Goal: Task Accomplishment & Management: Use online tool/utility

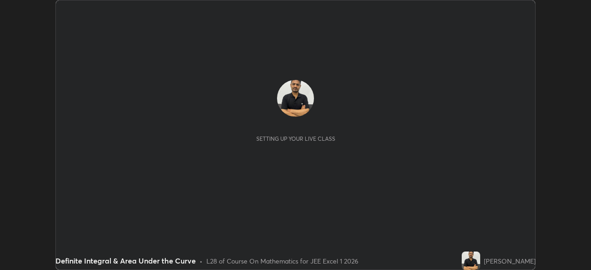
scroll to position [270, 591]
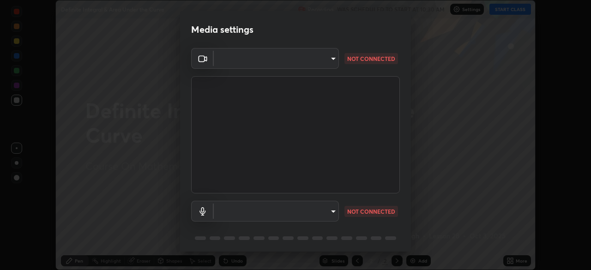
type input "b04d3f4aab0507a607fcb058103082b40897ea5b56942dd6fa8112f95d025699"
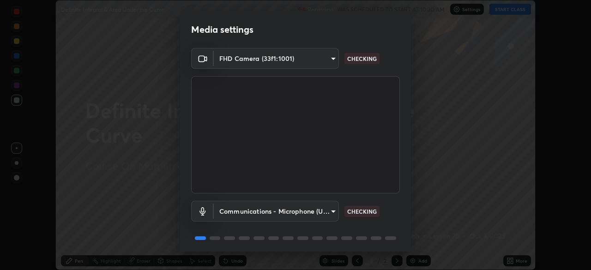
click at [329, 211] on body "Erase all Definite Integral & Area Under the Curve Recording WAS SCHEDULED TO S…" at bounding box center [295, 135] width 591 height 270
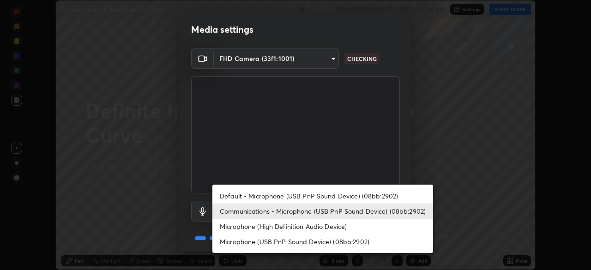
click at [327, 197] on li "Default - Microphone (USB PnP Sound Device) (08bb:2902)" at bounding box center [322, 195] width 221 height 15
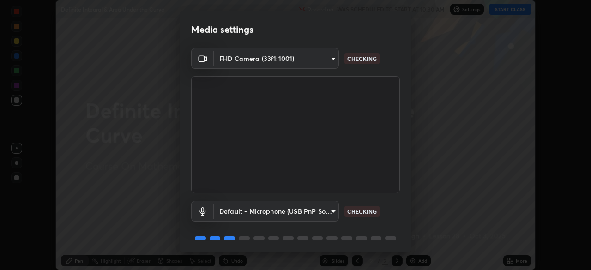
click at [331, 210] on body "Erase all Definite Integral & Area Under the Curve Recording WAS SCHEDULED TO S…" at bounding box center [295, 135] width 591 height 270
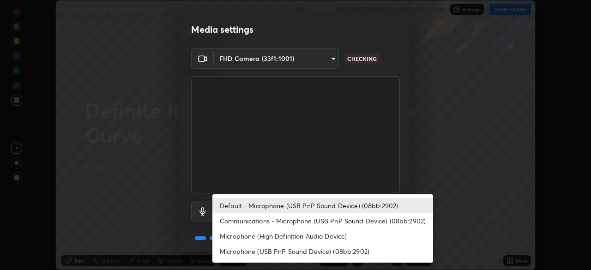
click at [311, 225] on li "Communications - Microphone (USB PnP Sound Device) (08bb:2902)" at bounding box center [322, 220] width 221 height 15
type input "communications"
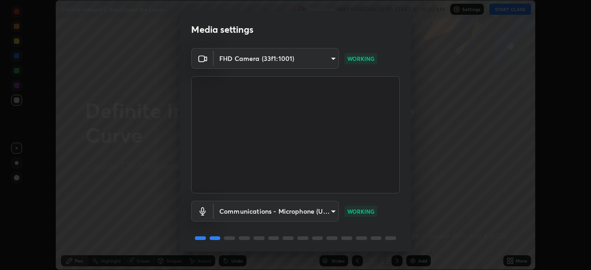
scroll to position [33, 0]
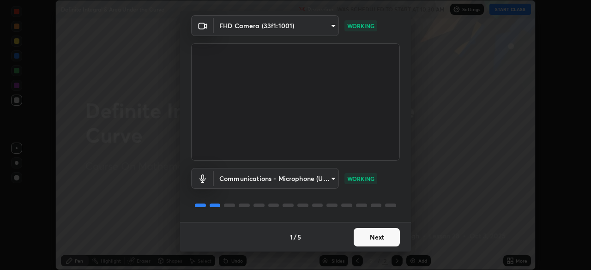
click at [379, 241] on button "Next" at bounding box center [377, 237] width 46 height 18
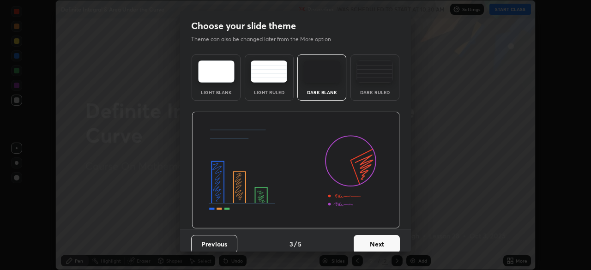
click at [378, 241] on button "Next" at bounding box center [377, 244] width 46 height 18
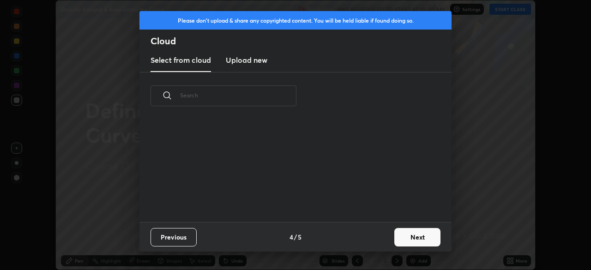
click at [409, 240] on button "Next" at bounding box center [417, 237] width 46 height 18
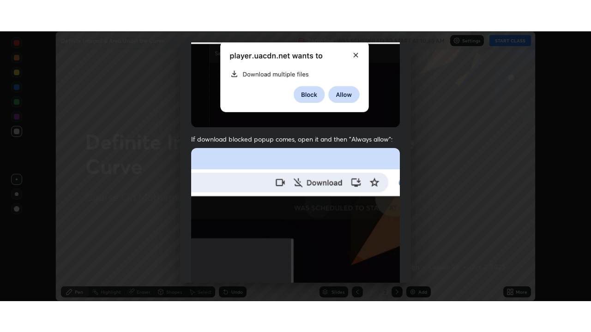
scroll to position [221, 0]
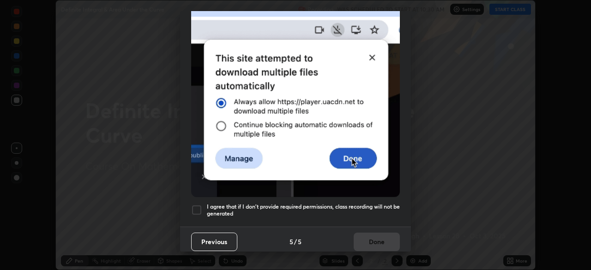
click at [198, 207] on div at bounding box center [196, 210] width 11 height 11
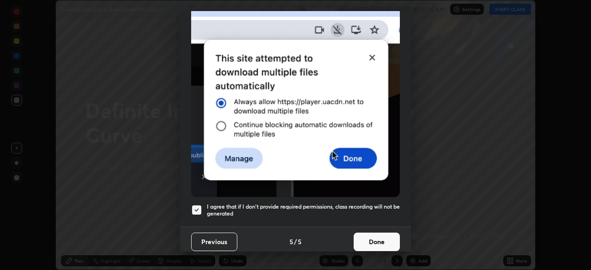
click at [375, 238] on button "Done" at bounding box center [377, 242] width 46 height 18
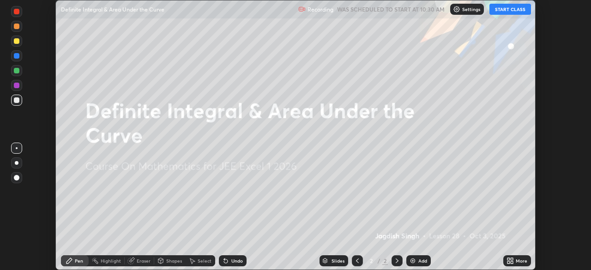
click at [509, 9] on button "START CLASS" at bounding box center [510, 9] width 42 height 11
click at [514, 262] on icon at bounding box center [510, 260] width 7 height 7
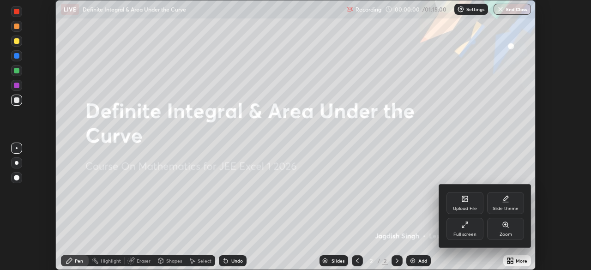
click at [470, 232] on div "Full screen" at bounding box center [464, 234] width 23 height 5
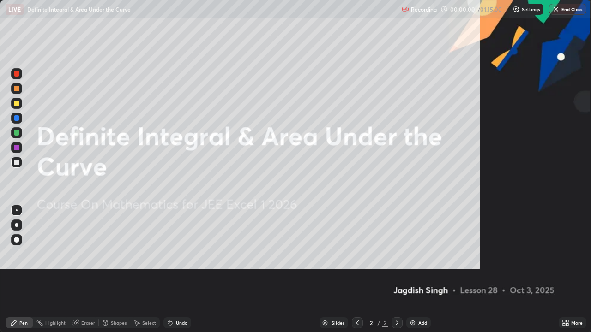
scroll to position [332, 591]
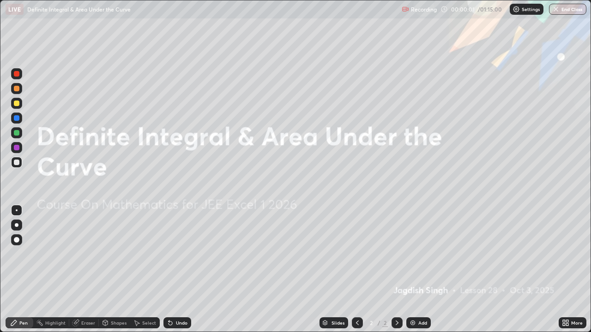
click at [418, 270] on div "Add" at bounding box center [418, 323] width 24 height 11
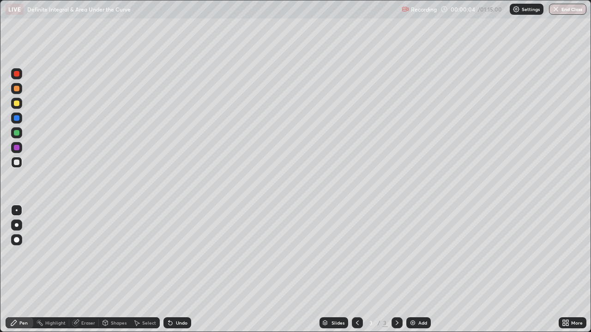
click at [18, 161] on div at bounding box center [17, 163] width 6 height 6
click at [18, 105] on div at bounding box center [17, 104] width 6 height 6
click at [89, 270] on div "Eraser" at bounding box center [84, 323] width 30 height 11
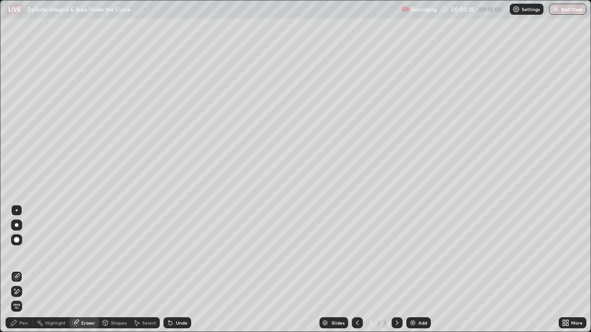
click at [27, 270] on div "Pen" at bounding box center [20, 323] width 28 height 11
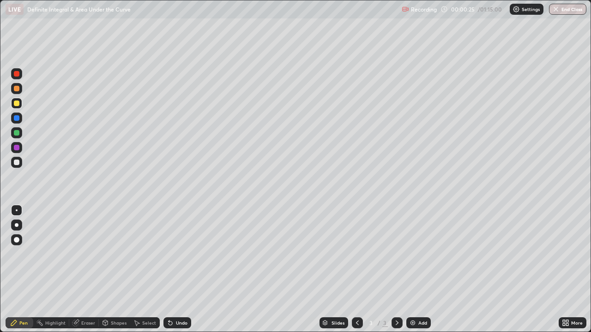
click at [22, 270] on div "Pen" at bounding box center [20, 323] width 28 height 11
click at [19, 133] on div at bounding box center [17, 133] width 6 height 6
click at [21, 162] on div at bounding box center [16, 162] width 11 height 11
click at [91, 270] on div "Eraser" at bounding box center [88, 323] width 14 height 5
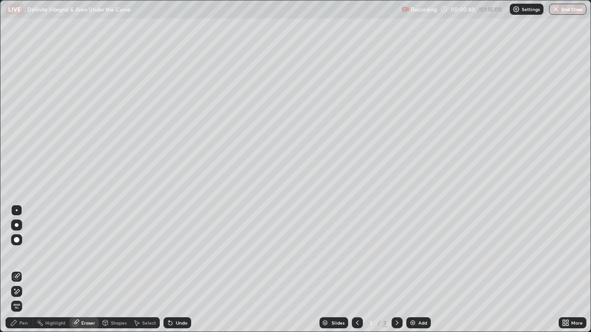
click at [24, 270] on div "Pen" at bounding box center [20, 323] width 28 height 11
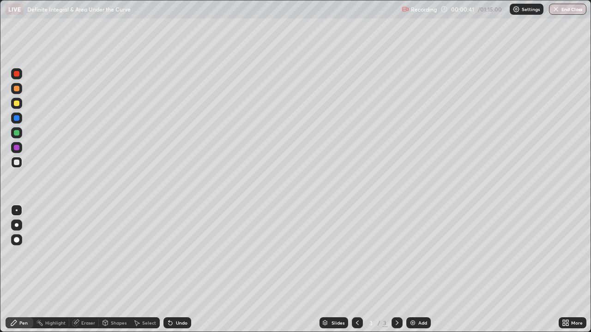
click at [21, 164] on div at bounding box center [16, 162] width 11 height 11
click at [16, 150] on div at bounding box center [17, 148] width 6 height 6
click at [17, 161] on div at bounding box center [17, 163] width 6 height 6
click at [18, 163] on div at bounding box center [17, 163] width 6 height 6
click at [88, 270] on div "Eraser" at bounding box center [88, 323] width 14 height 5
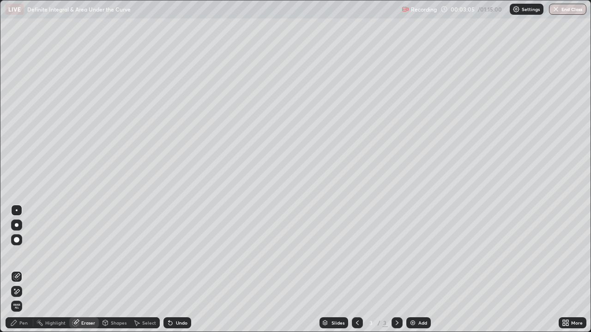
click at [25, 270] on div "Pen" at bounding box center [23, 323] width 8 height 5
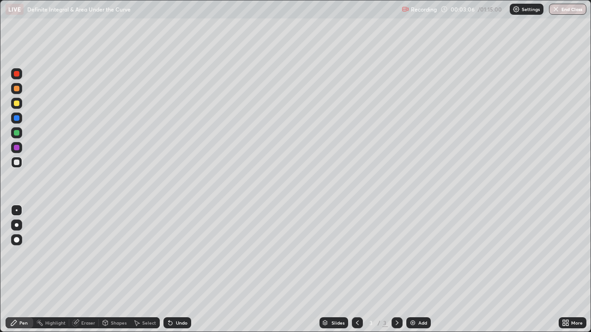
click at [19, 166] on div at bounding box center [16, 162] width 11 height 11
click at [18, 133] on div at bounding box center [17, 133] width 6 height 6
click at [17, 148] on div at bounding box center [17, 148] width 6 height 6
click at [17, 103] on div at bounding box center [17, 104] width 6 height 6
click at [17, 146] on div at bounding box center [17, 148] width 6 height 6
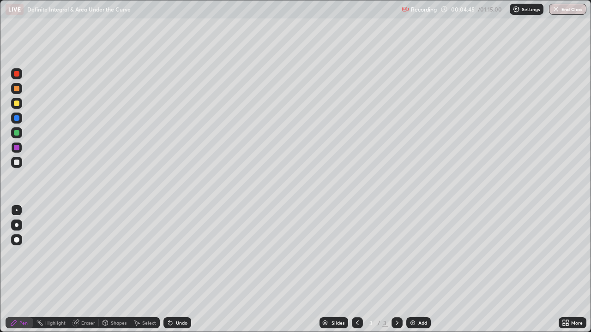
click at [18, 75] on div at bounding box center [17, 74] width 6 height 6
click at [19, 119] on div at bounding box center [17, 118] width 6 height 6
click at [80, 270] on div "Eraser" at bounding box center [84, 323] width 30 height 11
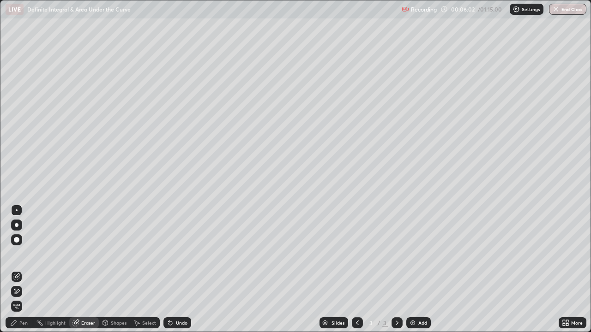
click at [22, 270] on div "Pen" at bounding box center [20, 323] width 28 height 11
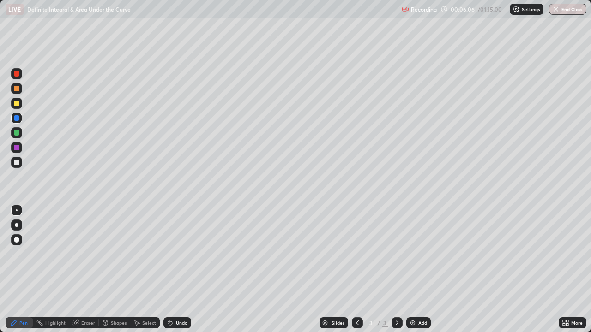
click at [19, 164] on div at bounding box center [16, 162] width 11 height 11
click at [21, 73] on div at bounding box center [16, 73] width 11 height 11
click at [19, 135] on div at bounding box center [16, 132] width 11 height 11
click at [19, 92] on div at bounding box center [16, 88] width 11 height 11
click at [17, 74] on div at bounding box center [17, 74] width 6 height 6
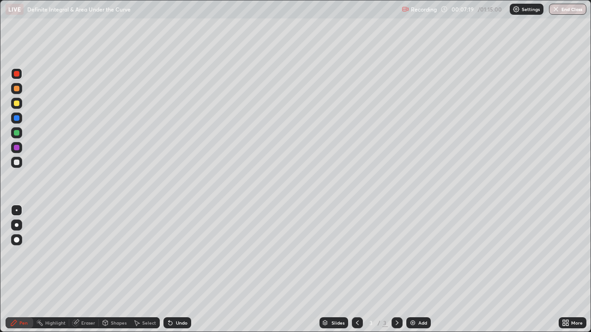
click at [19, 117] on div at bounding box center [17, 118] width 6 height 6
click at [17, 103] on div at bounding box center [17, 104] width 6 height 6
click at [15, 122] on div at bounding box center [16, 118] width 11 height 11
click at [17, 102] on div at bounding box center [17, 104] width 6 height 6
click at [18, 122] on div at bounding box center [16, 118] width 11 height 11
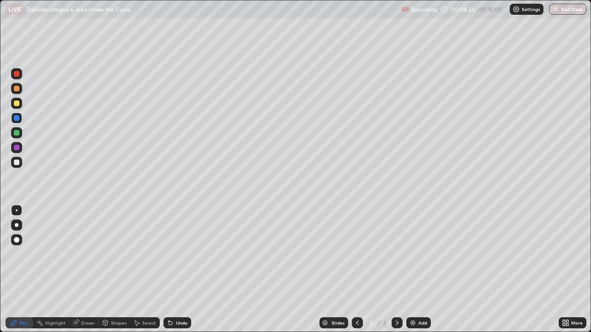
click at [17, 148] on div at bounding box center [17, 148] width 6 height 6
click at [91, 270] on div "Eraser" at bounding box center [88, 323] width 14 height 5
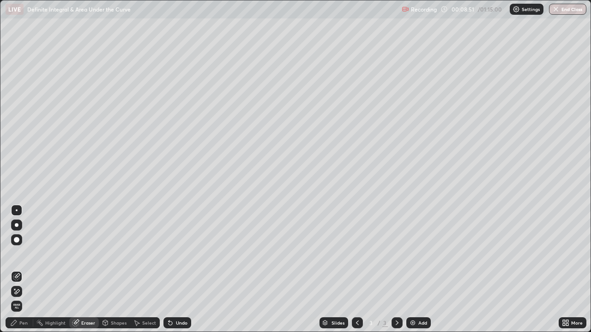
click at [25, 270] on div "Pen" at bounding box center [23, 323] width 8 height 5
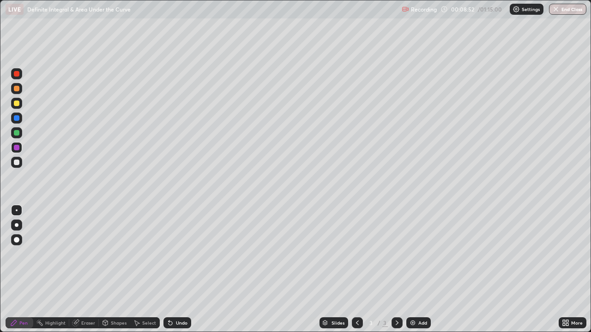
click at [18, 78] on div at bounding box center [16, 73] width 11 height 11
click at [19, 137] on div at bounding box center [16, 132] width 11 height 11
click at [19, 161] on div at bounding box center [17, 163] width 6 height 6
click at [16, 167] on div at bounding box center [16, 162] width 11 height 11
click at [15, 165] on div at bounding box center [17, 163] width 6 height 6
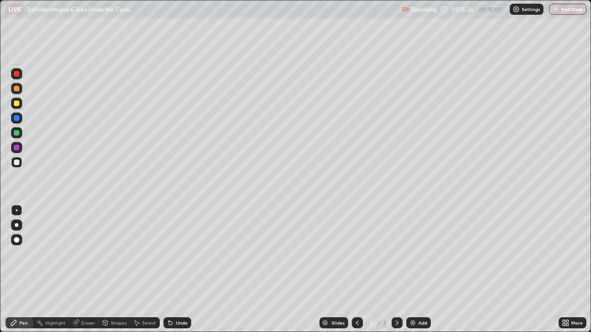
click at [413, 270] on img at bounding box center [412, 323] width 7 height 7
click at [18, 165] on div at bounding box center [17, 163] width 6 height 6
click at [356, 270] on div at bounding box center [357, 323] width 11 height 11
click at [394, 270] on div at bounding box center [397, 323] width 11 height 11
click at [17, 90] on div at bounding box center [17, 89] width 6 height 6
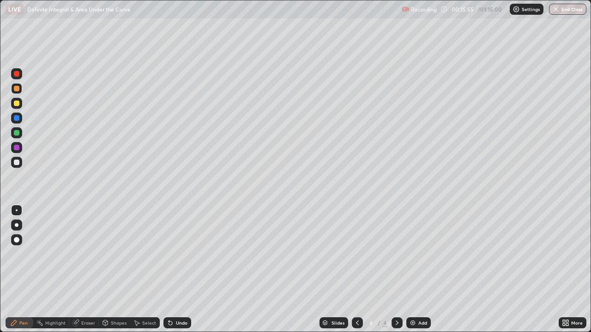
click at [16, 161] on div at bounding box center [17, 163] width 6 height 6
click at [356, 270] on icon at bounding box center [357, 323] width 7 height 7
click at [396, 270] on div at bounding box center [397, 323] width 11 height 11
click at [82, 270] on div "Eraser" at bounding box center [84, 323] width 30 height 11
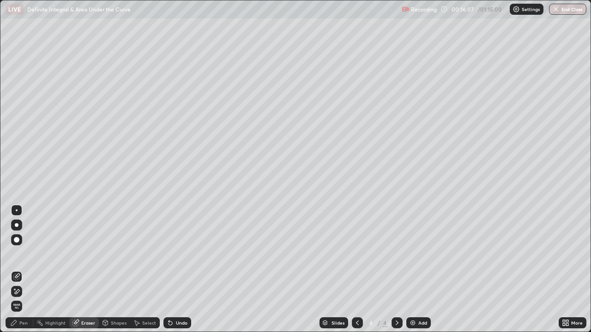
click at [28, 270] on div "Pen" at bounding box center [20, 323] width 28 height 11
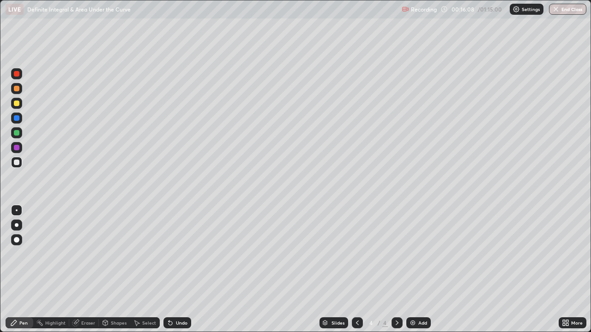
click at [14, 162] on div at bounding box center [17, 163] width 6 height 6
click at [111, 270] on div "Shapes" at bounding box center [114, 323] width 31 height 11
click at [93, 270] on div "Eraser" at bounding box center [84, 323] width 30 height 11
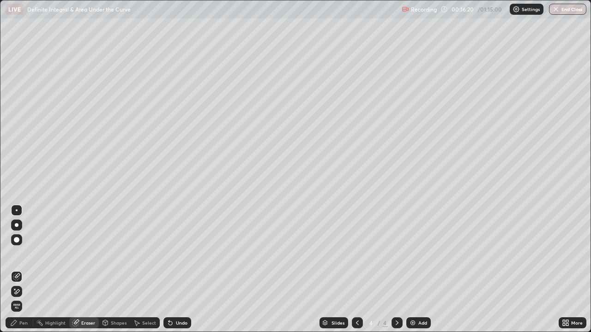
click at [29, 270] on div "Pen" at bounding box center [20, 323] width 28 height 11
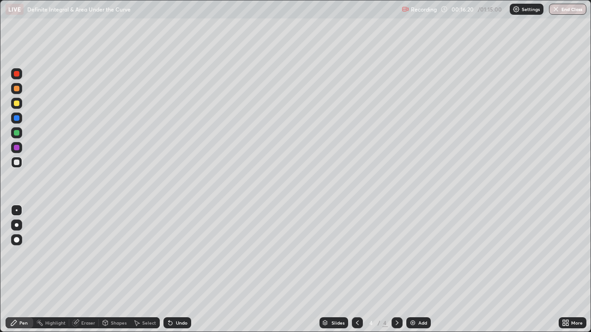
click at [20, 161] on div at bounding box center [16, 162] width 11 height 11
click at [356, 270] on icon at bounding box center [357, 323] width 3 height 5
click at [396, 270] on div at bounding box center [397, 323] width 11 height 11
click at [354, 270] on icon at bounding box center [357, 323] width 7 height 7
click at [395, 270] on icon at bounding box center [396, 323] width 7 height 7
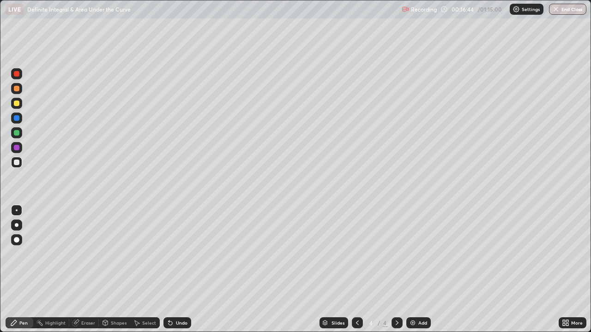
click at [361, 270] on div at bounding box center [357, 323] width 11 height 11
click at [396, 270] on div at bounding box center [397, 323] width 11 height 18
click at [16, 166] on div at bounding box center [16, 162] width 11 height 11
click at [87, 270] on div "Eraser" at bounding box center [84, 323] width 30 height 11
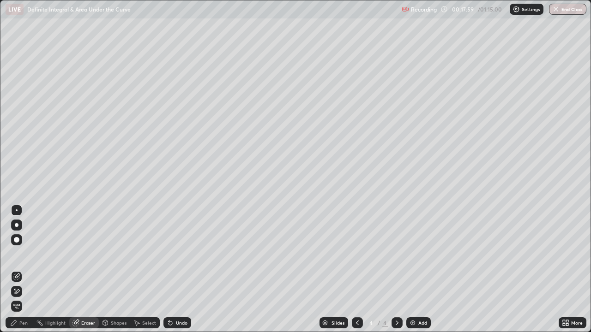
click at [24, 270] on div "Pen" at bounding box center [23, 323] width 8 height 5
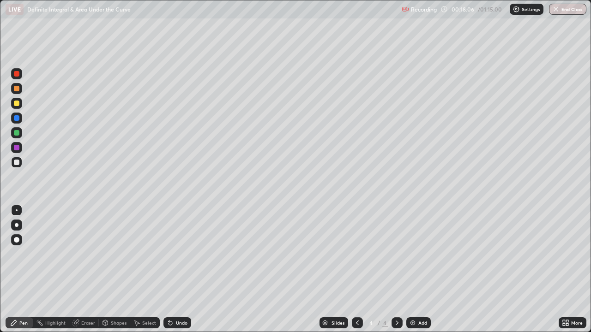
click at [83, 270] on div "Eraser" at bounding box center [88, 323] width 14 height 5
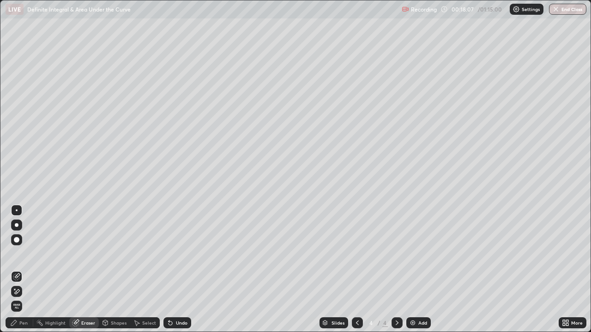
click at [25, 270] on div "Pen" at bounding box center [23, 323] width 8 height 5
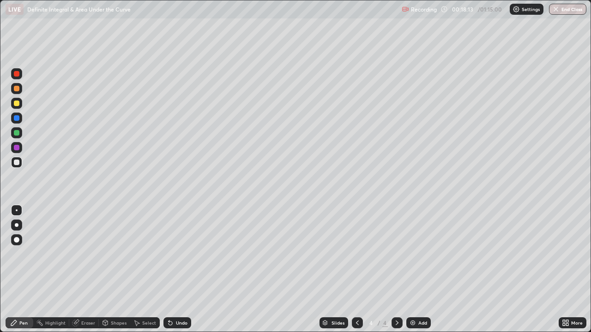
click at [79, 270] on div "Eraser" at bounding box center [84, 323] width 30 height 11
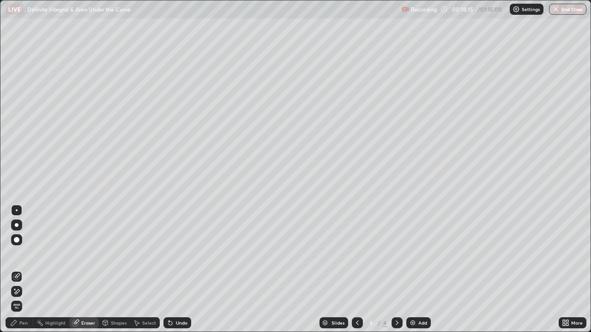
click at [27, 270] on div "Pen" at bounding box center [20, 323] width 28 height 11
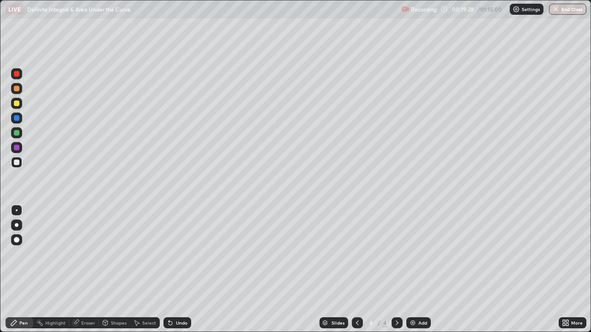
click at [356, 270] on icon at bounding box center [357, 323] width 7 height 7
click at [392, 270] on div at bounding box center [397, 323] width 11 height 11
click at [84, 270] on div "Eraser" at bounding box center [88, 323] width 14 height 5
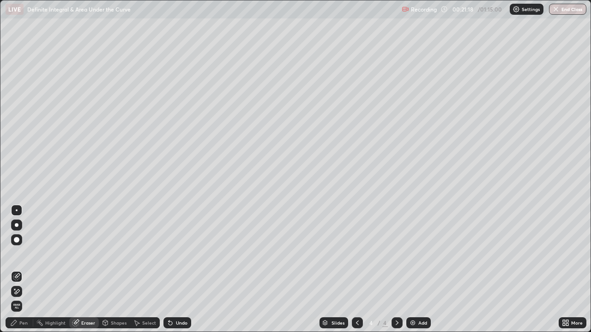
click at [25, 270] on div "Pen" at bounding box center [23, 323] width 8 height 5
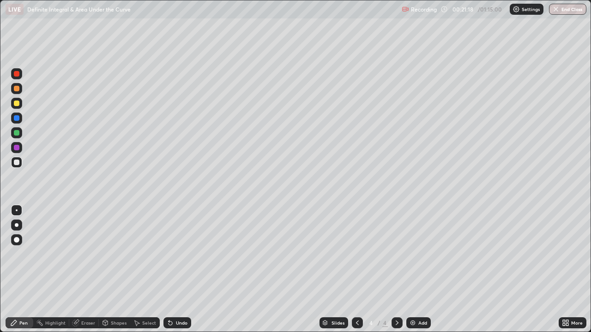
click at [19, 163] on div at bounding box center [17, 163] width 6 height 6
click at [87, 270] on div "Eraser" at bounding box center [84, 323] width 30 height 11
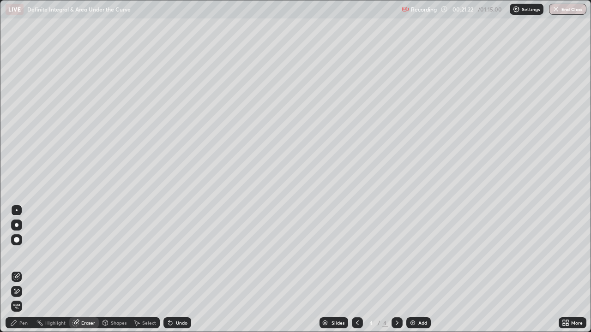
click at [21, 270] on div "Pen" at bounding box center [23, 323] width 8 height 5
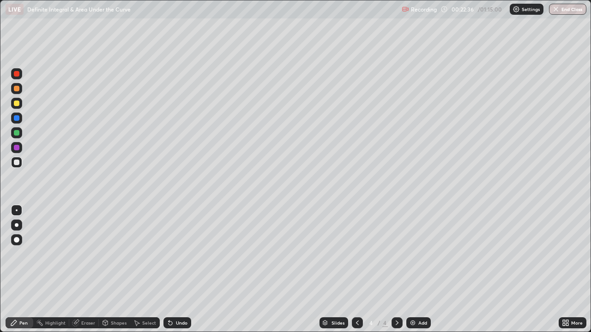
click at [414, 270] on img at bounding box center [412, 323] width 7 height 7
click at [16, 103] on div at bounding box center [17, 104] width 6 height 6
click at [15, 103] on div at bounding box center [17, 104] width 6 height 6
click at [17, 163] on div at bounding box center [17, 163] width 6 height 6
click at [15, 164] on div at bounding box center [17, 163] width 6 height 6
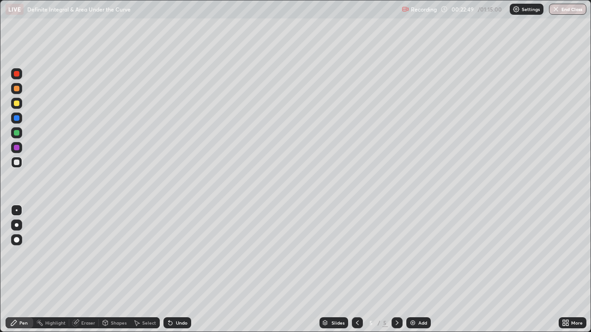
click at [15, 164] on div at bounding box center [17, 163] width 6 height 6
click at [87, 270] on div "Eraser" at bounding box center [88, 323] width 14 height 5
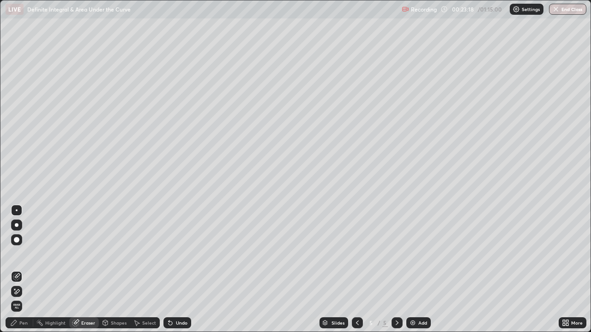
click at [24, 270] on div "Pen" at bounding box center [23, 323] width 8 height 5
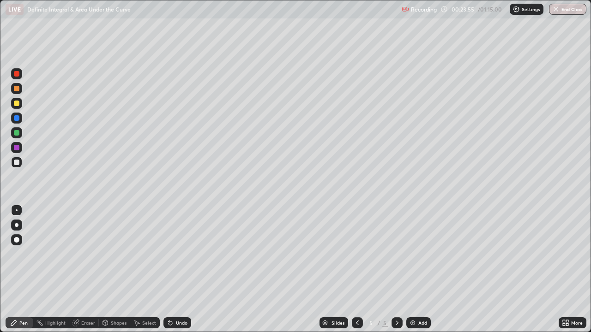
click at [87, 270] on div "Eraser" at bounding box center [84, 323] width 30 height 11
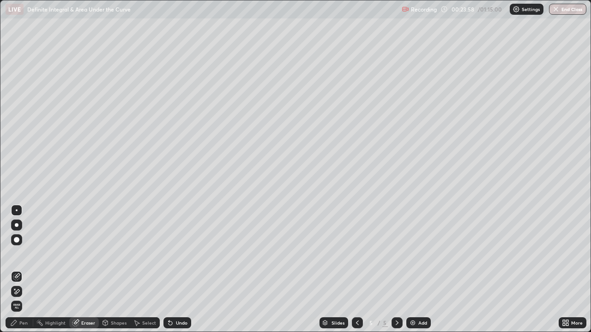
click at [29, 270] on div "Pen" at bounding box center [20, 323] width 28 height 11
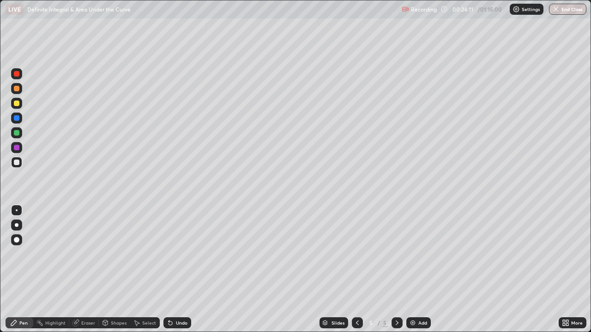
click at [16, 163] on div at bounding box center [17, 163] width 6 height 6
click at [86, 270] on div "Eraser" at bounding box center [88, 323] width 14 height 5
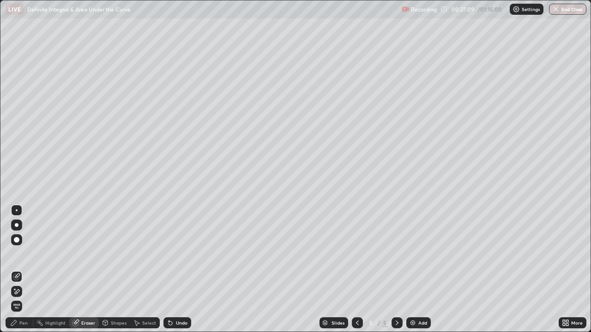
click at [20, 270] on div "Pen" at bounding box center [23, 323] width 8 height 5
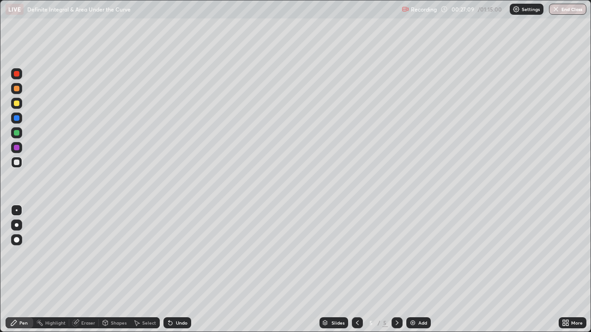
click at [27, 270] on div "Pen" at bounding box center [20, 323] width 28 height 11
click at [22, 162] on div at bounding box center [16, 162] width 11 height 11
click at [396, 270] on icon at bounding box center [396, 323] width 7 height 7
click at [393, 270] on div at bounding box center [397, 323] width 11 height 11
click at [413, 270] on div "Add" at bounding box center [418, 323] width 24 height 11
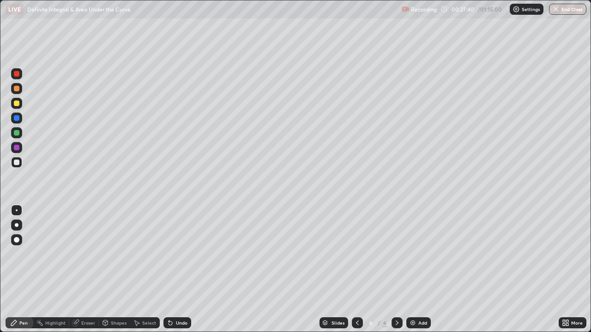
click at [17, 163] on div at bounding box center [17, 163] width 6 height 6
click at [356, 270] on div at bounding box center [357, 323] width 11 height 11
click at [395, 270] on div at bounding box center [397, 323] width 11 height 11
click at [16, 162] on div at bounding box center [17, 163] width 6 height 6
click at [18, 131] on div at bounding box center [17, 133] width 6 height 6
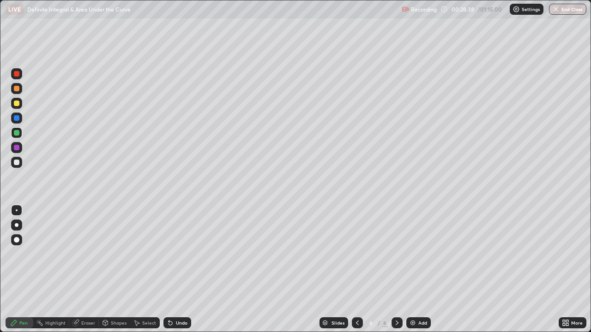
click at [18, 132] on div at bounding box center [17, 133] width 6 height 6
click at [16, 161] on div at bounding box center [17, 163] width 6 height 6
click at [79, 270] on div "Eraser" at bounding box center [84, 323] width 30 height 11
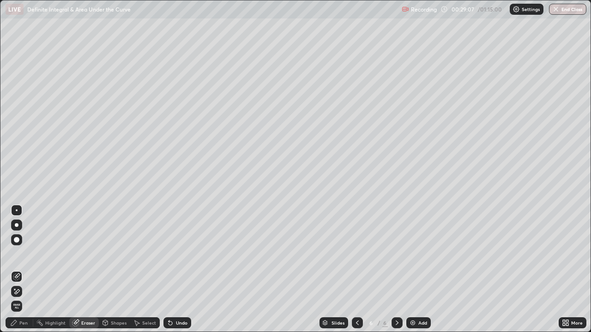
click at [25, 270] on div "Pen" at bounding box center [20, 323] width 28 height 11
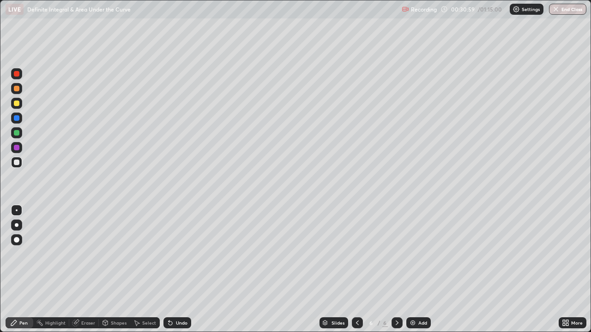
click at [89, 270] on div "Eraser" at bounding box center [88, 323] width 14 height 5
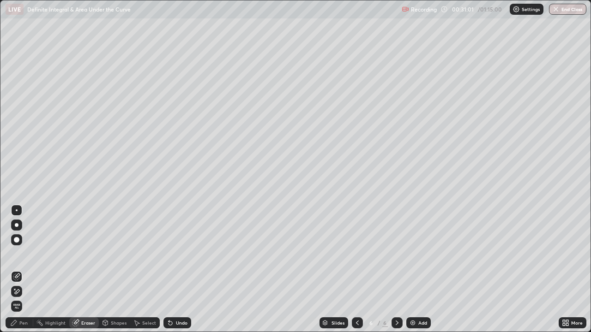
click at [22, 270] on div "Pen" at bounding box center [23, 323] width 8 height 5
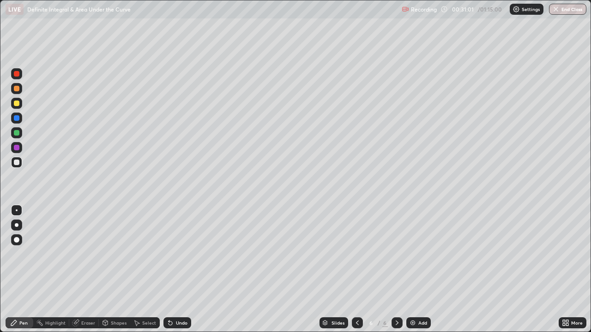
click at [19, 160] on div at bounding box center [16, 162] width 11 height 11
click at [20, 166] on div at bounding box center [16, 162] width 11 height 11
click at [18, 121] on div at bounding box center [17, 118] width 6 height 6
click at [15, 164] on div at bounding box center [17, 163] width 6 height 6
click at [18, 147] on div at bounding box center [17, 148] width 6 height 6
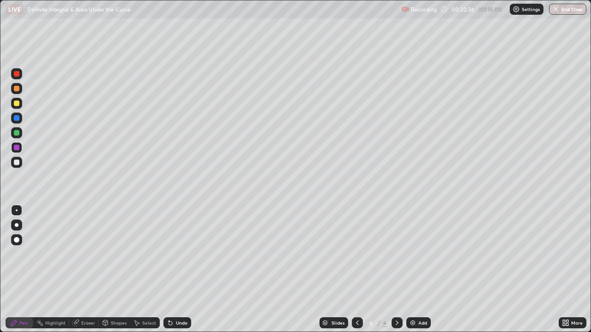
click at [16, 163] on div at bounding box center [17, 163] width 6 height 6
click at [91, 270] on div "Eraser" at bounding box center [84, 323] width 30 height 11
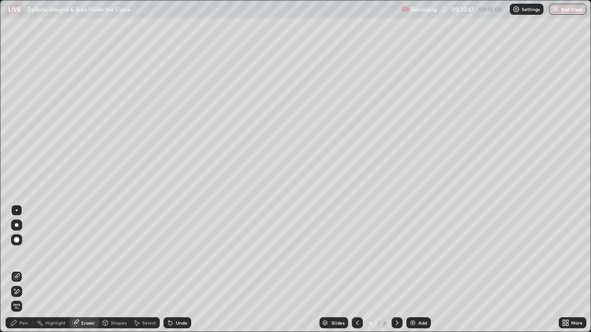
click at [17, 270] on icon at bounding box center [13, 323] width 7 height 7
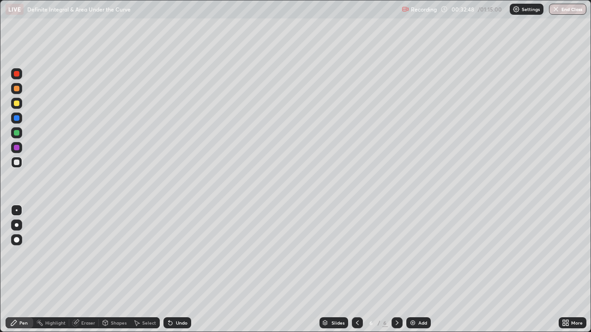
click at [17, 163] on div at bounding box center [17, 163] width 6 height 6
click at [89, 270] on div "Eraser" at bounding box center [88, 323] width 14 height 5
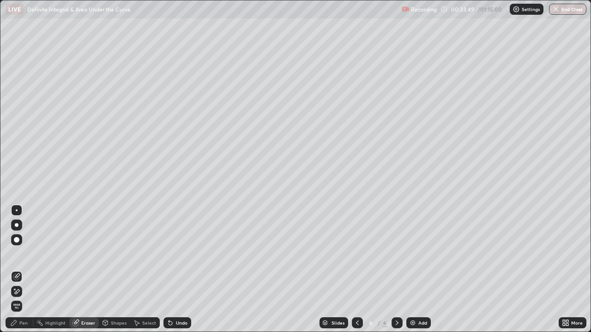
click at [24, 270] on div "Pen" at bounding box center [23, 323] width 8 height 5
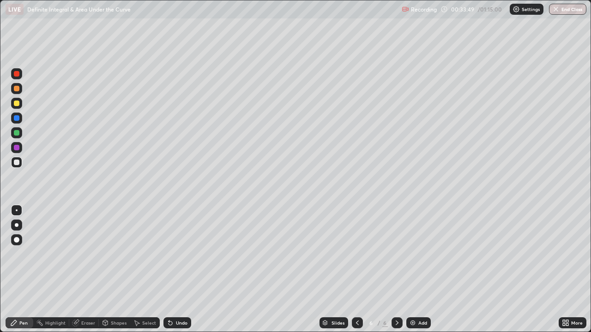
click at [21, 163] on div at bounding box center [16, 162] width 11 height 11
click at [15, 166] on div at bounding box center [16, 162] width 11 height 11
click at [412, 270] on img at bounding box center [412, 323] width 7 height 7
click at [16, 163] on div at bounding box center [17, 163] width 6 height 6
click at [359, 270] on div at bounding box center [357, 323] width 11 height 11
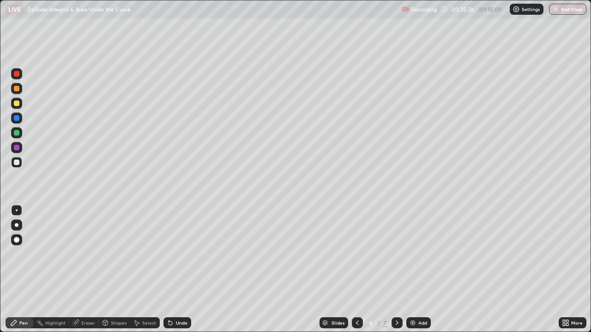
click at [392, 270] on div at bounding box center [397, 323] width 11 height 11
click at [357, 270] on icon at bounding box center [357, 323] width 7 height 7
click at [397, 270] on icon at bounding box center [396, 323] width 7 height 7
click at [18, 148] on div at bounding box center [17, 148] width 6 height 6
click at [20, 144] on div at bounding box center [16, 147] width 11 height 11
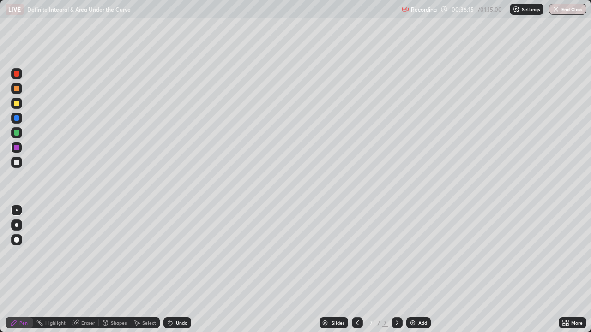
click at [20, 104] on div at bounding box center [16, 103] width 11 height 11
click at [14, 164] on div at bounding box center [17, 163] width 6 height 6
click at [15, 164] on div at bounding box center [17, 163] width 6 height 6
click at [16, 162] on div at bounding box center [17, 163] width 6 height 6
click at [85, 270] on div "Eraser" at bounding box center [88, 323] width 14 height 5
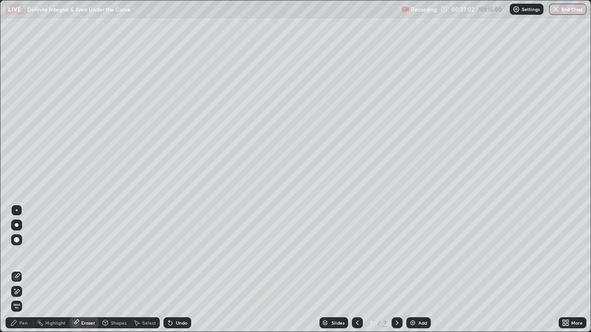
click at [26, 270] on div "Pen" at bounding box center [23, 323] width 8 height 5
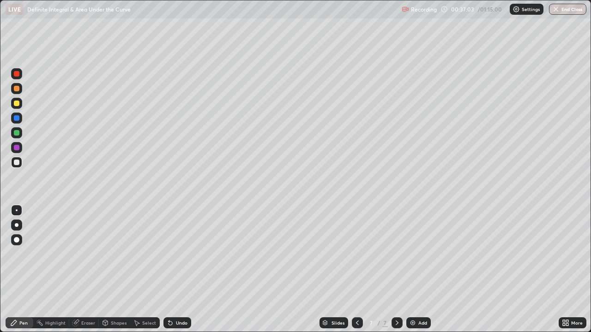
click at [20, 89] on div at bounding box center [16, 88] width 11 height 11
click at [17, 167] on div at bounding box center [16, 162] width 11 height 11
click at [20, 164] on div at bounding box center [16, 162] width 11 height 11
click at [87, 270] on div "Eraser" at bounding box center [84, 323] width 30 height 11
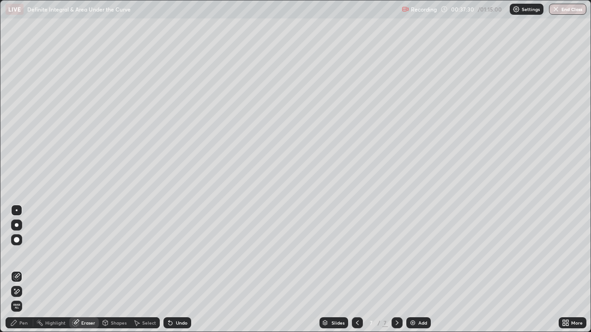
click at [22, 270] on div "Pen" at bounding box center [20, 323] width 28 height 11
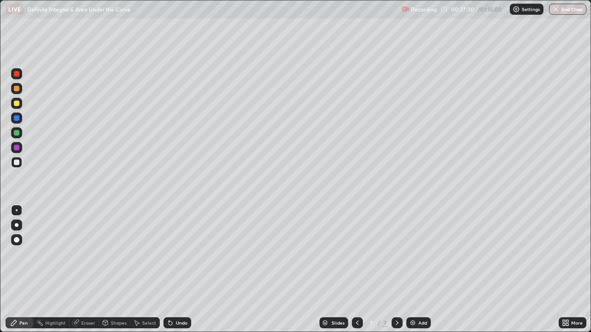
click at [17, 163] on div at bounding box center [17, 163] width 6 height 6
click at [408, 270] on div "Add" at bounding box center [418, 323] width 24 height 11
click at [16, 166] on div at bounding box center [16, 162] width 11 height 11
click at [17, 163] on div at bounding box center [17, 163] width 6 height 6
click at [18, 164] on div at bounding box center [17, 163] width 6 height 6
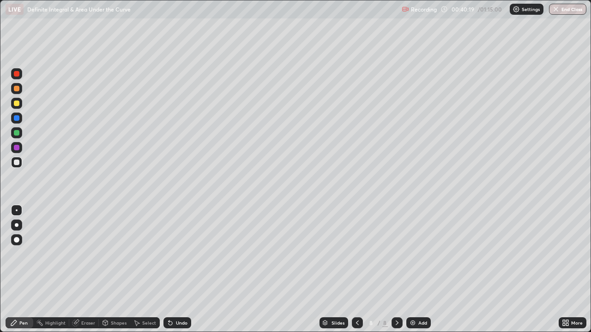
click at [18, 164] on div at bounding box center [17, 163] width 6 height 6
click at [17, 163] on div at bounding box center [17, 163] width 6 height 6
click at [16, 166] on div at bounding box center [16, 162] width 11 height 11
click at [16, 104] on div at bounding box center [17, 104] width 6 height 6
click at [20, 133] on div at bounding box center [16, 132] width 11 height 11
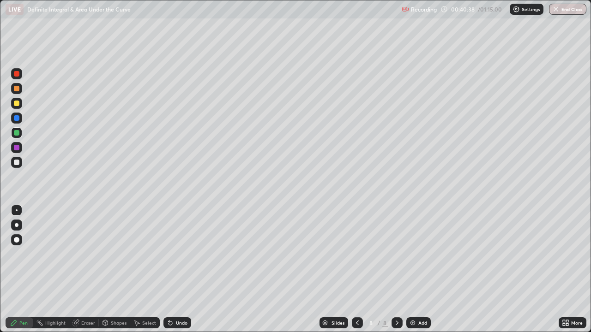
click at [19, 162] on div at bounding box center [17, 163] width 6 height 6
click at [19, 91] on div at bounding box center [17, 89] width 6 height 6
click at [20, 163] on div at bounding box center [16, 162] width 11 height 11
click at [83, 270] on div "Eraser" at bounding box center [88, 323] width 14 height 5
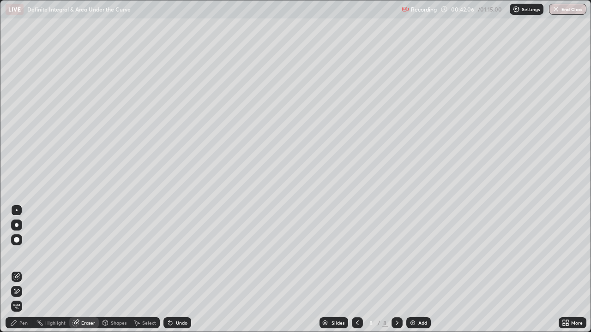
click at [24, 270] on div "Pen" at bounding box center [23, 323] width 8 height 5
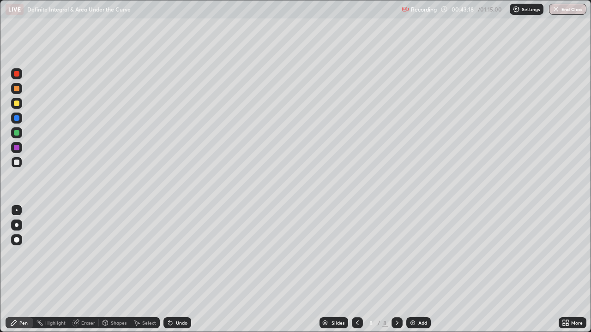
click at [18, 104] on div at bounding box center [17, 104] width 6 height 6
click at [20, 100] on div at bounding box center [16, 103] width 11 height 11
click at [18, 133] on div at bounding box center [17, 133] width 6 height 6
click at [411, 270] on img at bounding box center [412, 323] width 7 height 7
click at [17, 163] on div at bounding box center [17, 163] width 6 height 6
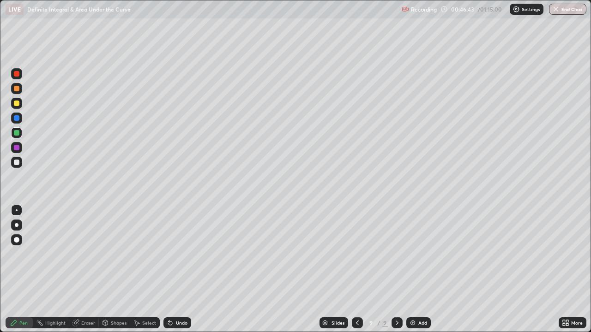
click at [15, 164] on div at bounding box center [17, 163] width 6 height 6
click at [18, 103] on div at bounding box center [17, 104] width 6 height 6
click at [15, 160] on div at bounding box center [17, 163] width 6 height 6
click at [20, 133] on div at bounding box center [16, 132] width 11 height 11
click at [15, 163] on div at bounding box center [17, 163] width 6 height 6
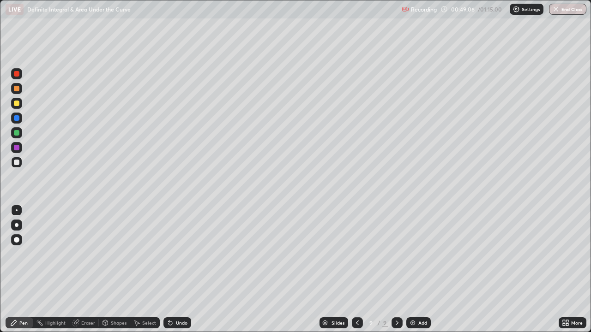
click at [80, 270] on div "Eraser" at bounding box center [84, 323] width 30 height 11
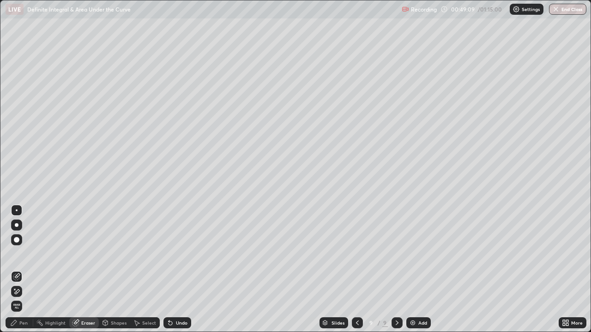
click at [26, 270] on div "Pen" at bounding box center [23, 323] width 8 height 5
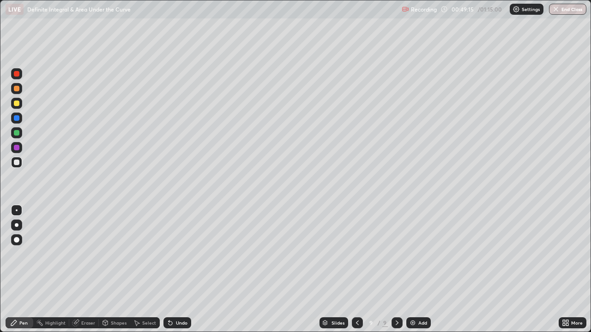
click at [15, 104] on div at bounding box center [17, 104] width 6 height 6
click at [18, 133] on div at bounding box center [17, 133] width 6 height 6
click at [20, 146] on div at bounding box center [16, 147] width 11 height 11
click at [17, 163] on div at bounding box center [17, 163] width 6 height 6
click at [22, 165] on div at bounding box center [16, 162] width 11 height 11
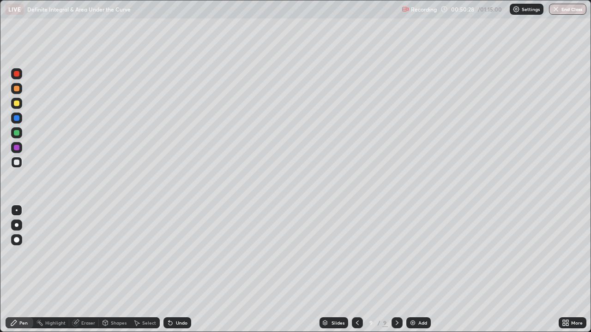
click at [93, 270] on div "Eraser" at bounding box center [84, 323] width 30 height 11
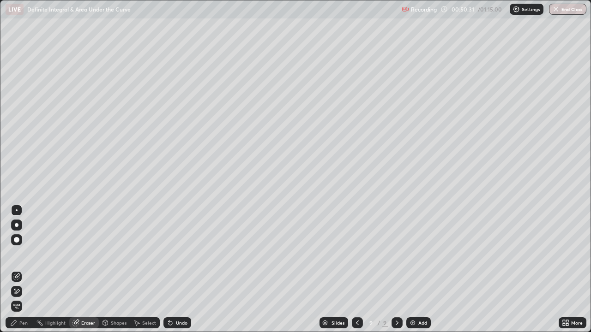
click at [27, 270] on div "Pen" at bounding box center [23, 323] width 8 height 5
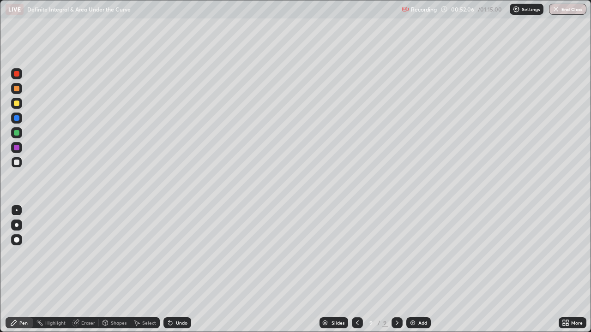
click at [86, 270] on div "Eraser" at bounding box center [88, 323] width 14 height 5
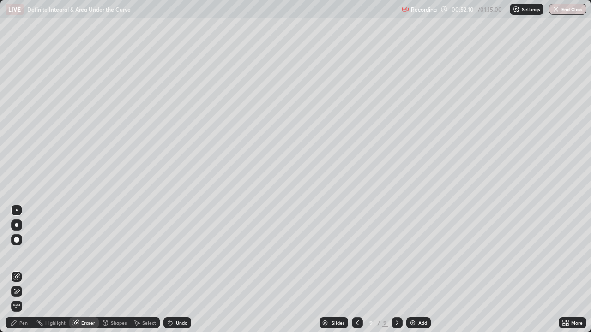
click at [23, 270] on div "Pen" at bounding box center [20, 323] width 28 height 11
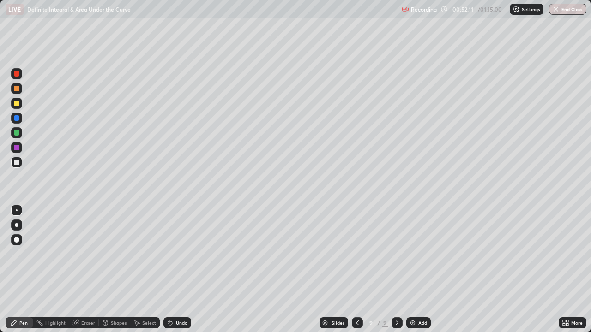
click at [17, 163] on div at bounding box center [17, 163] width 6 height 6
click at [18, 131] on div at bounding box center [17, 133] width 6 height 6
click at [21, 103] on div at bounding box center [16, 103] width 11 height 11
click at [17, 135] on div at bounding box center [17, 133] width 6 height 6
click at [88, 270] on div "Eraser" at bounding box center [84, 323] width 30 height 11
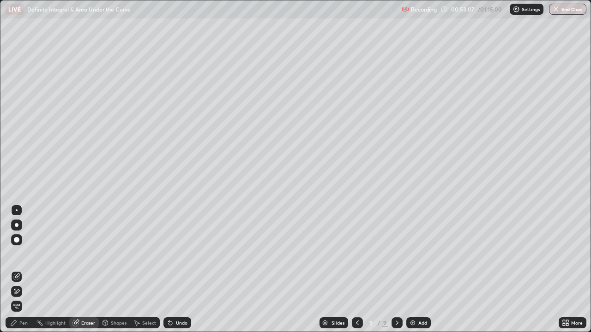
click at [20, 270] on div "Pen" at bounding box center [23, 323] width 8 height 5
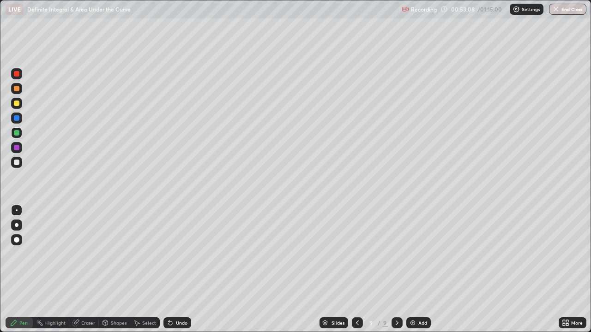
click at [18, 134] on div at bounding box center [17, 133] width 6 height 6
click at [413, 270] on img at bounding box center [412, 323] width 7 height 7
click at [18, 163] on div at bounding box center [17, 163] width 6 height 6
click at [72, 270] on div "Eraser" at bounding box center [84, 323] width 30 height 11
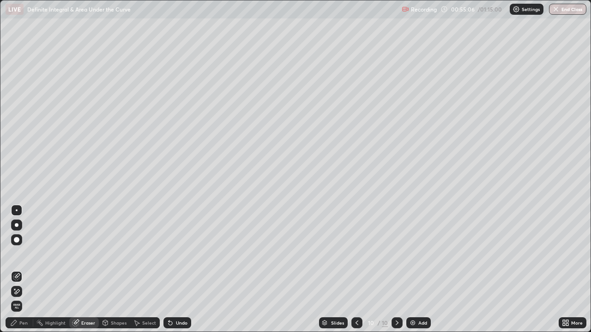
click at [23, 270] on div "Pen" at bounding box center [20, 323] width 28 height 11
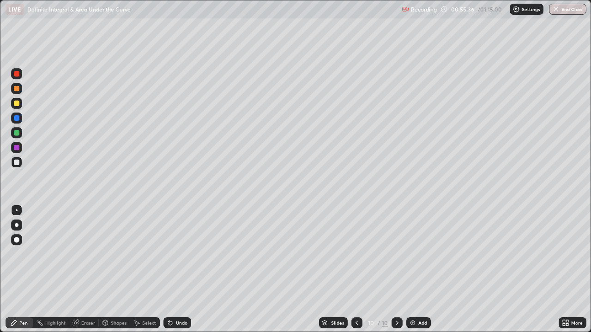
click at [0, 175] on div "Setting up your live class" at bounding box center [295, 166] width 591 height 332
click at [85, 270] on div "Eraser" at bounding box center [84, 323] width 30 height 11
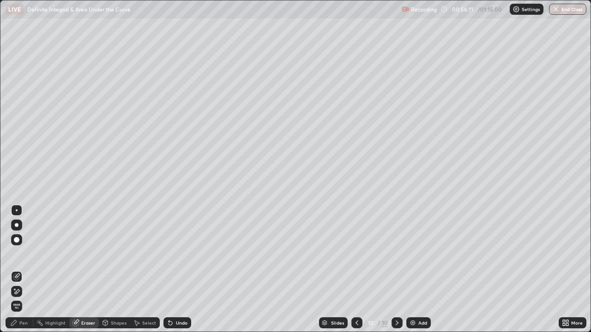
click at [28, 270] on div "Pen" at bounding box center [20, 323] width 28 height 11
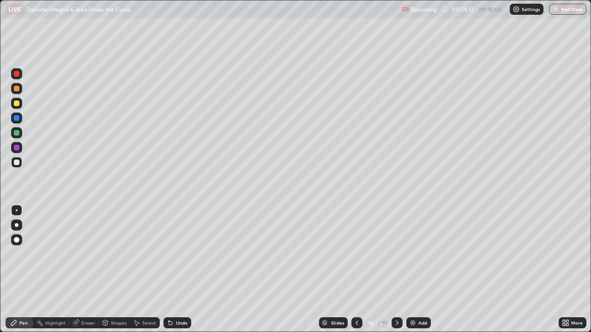
click at [21, 134] on div at bounding box center [16, 132] width 11 height 11
click at [18, 105] on div at bounding box center [17, 104] width 6 height 6
click at [22, 163] on div at bounding box center [16, 162] width 11 height 11
click at [19, 167] on div at bounding box center [16, 162] width 11 height 11
click at [21, 134] on div at bounding box center [16, 132] width 11 height 11
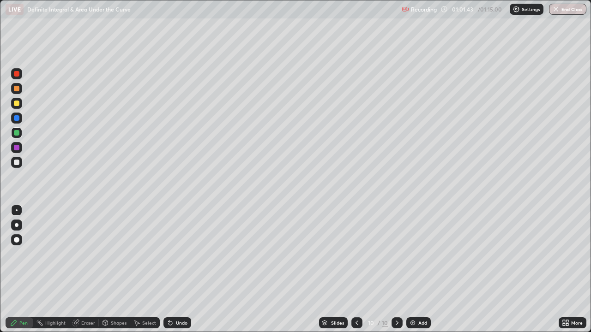
click at [17, 103] on div at bounding box center [17, 104] width 6 height 6
click at [18, 150] on div at bounding box center [17, 148] width 6 height 6
click at [21, 167] on div at bounding box center [16, 162] width 11 height 11
click at [16, 104] on div at bounding box center [17, 104] width 6 height 6
click at [21, 134] on div at bounding box center [16, 132] width 11 height 11
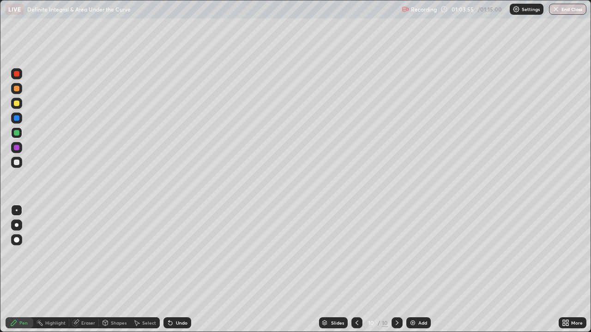
click at [17, 103] on div at bounding box center [17, 104] width 6 height 6
click at [17, 88] on div at bounding box center [17, 89] width 6 height 6
click at [17, 163] on div at bounding box center [17, 163] width 6 height 6
click at [16, 163] on div at bounding box center [17, 163] width 6 height 6
click at [14, 163] on div at bounding box center [17, 163] width 6 height 6
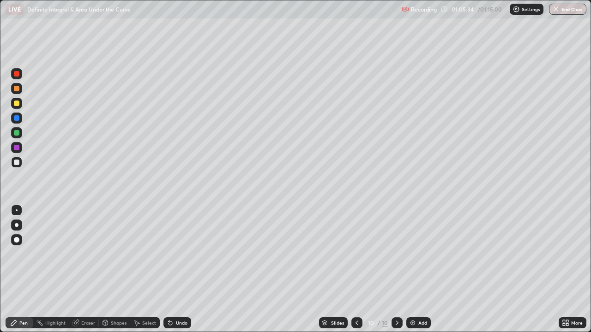
click at [409, 270] on div "Add" at bounding box center [418, 323] width 24 height 11
click at [19, 163] on div at bounding box center [17, 163] width 6 height 6
click at [83, 270] on div "Eraser" at bounding box center [88, 323] width 14 height 5
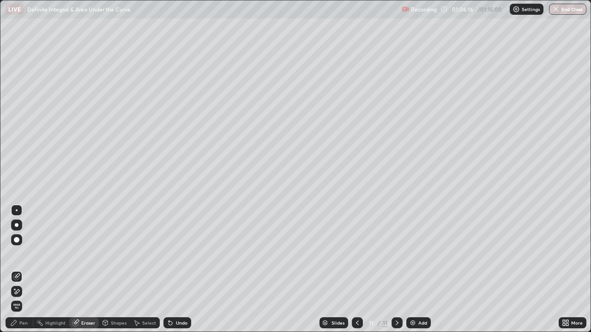
click at [29, 270] on div "Pen" at bounding box center [20, 323] width 28 height 11
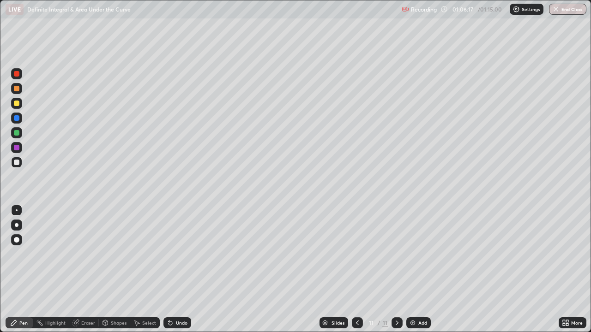
click at [16, 164] on div at bounding box center [17, 163] width 6 height 6
click at [87, 270] on div "Eraser" at bounding box center [84, 323] width 30 height 11
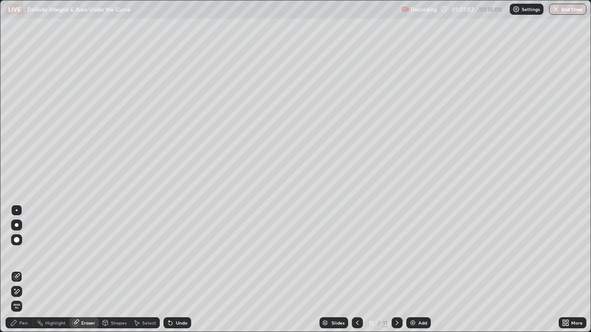
click at [26, 270] on div "Pen" at bounding box center [20, 323] width 28 height 11
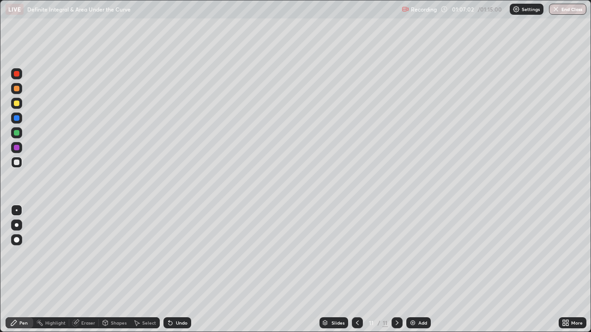
click at [18, 166] on div at bounding box center [16, 162] width 11 height 11
click at [21, 164] on div at bounding box center [16, 162] width 11 height 11
click at [20, 164] on div at bounding box center [16, 162] width 11 height 11
click at [20, 101] on div at bounding box center [16, 103] width 11 height 11
click at [16, 162] on div at bounding box center [17, 163] width 6 height 6
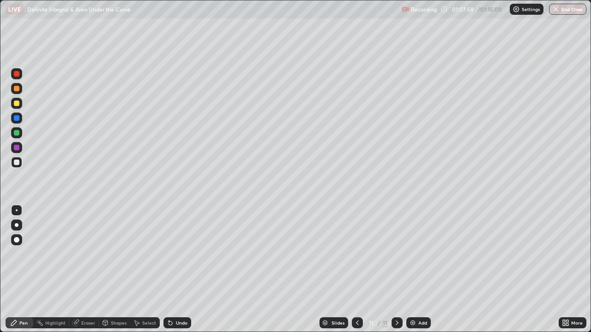
click at [17, 133] on div at bounding box center [17, 133] width 6 height 6
click at [21, 163] on div at bounding box center [16, 162] width 11 height 11
click at [83, 270] on div "Eraser" at bounding box center [88, 323] width 14 height 5
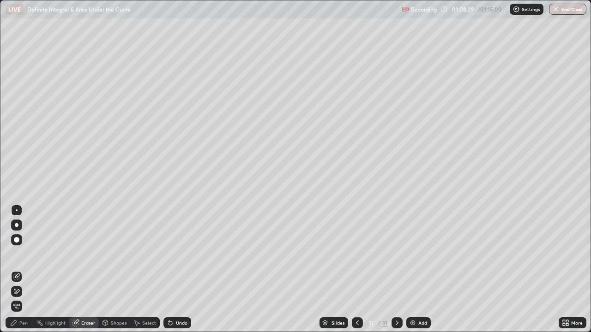
click at [24, 270] on div "Pen" at bounding box center [20, 323] width 28 height 11
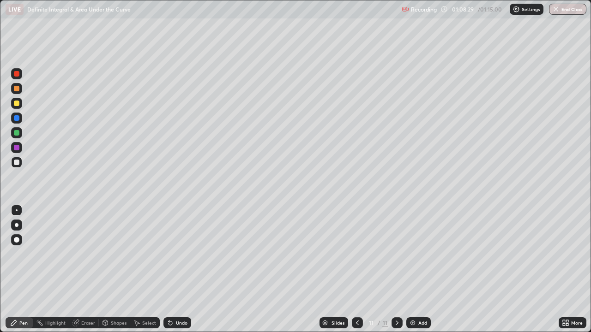
click at [20, 163] on div at bounding box center [16, 162] width 11 height 11
click at [22, 88] on div at bounding box center [16, 88] width 11 height 11
click at [415, 270] on img at bounding box center [412, 323] width 7 height 7
click at [14, 163] on div at bounding box center [17, 163] width 6 height 6
click at [357, 270] on div at bounding box center [357, 323] width 11 height 18
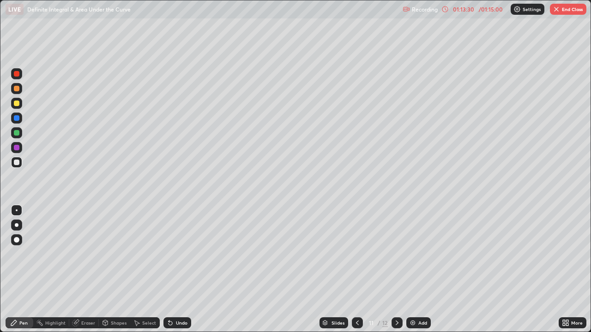
click at [24, 104] on div at bounding box center [16, 103] width 15 height 15
click at [21, 134] on div at bounding box center [16, 132] width 11 height 11
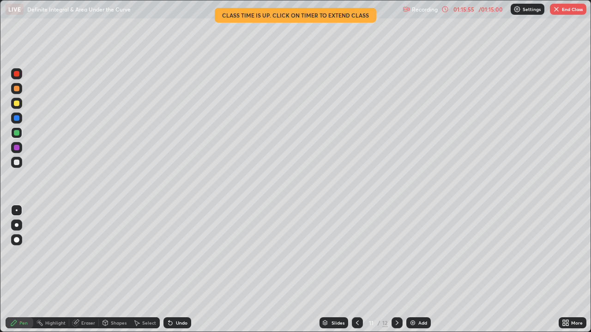
click at [569, 10] on button "End Class" at bounding box center [568, 9] width 36 height 11
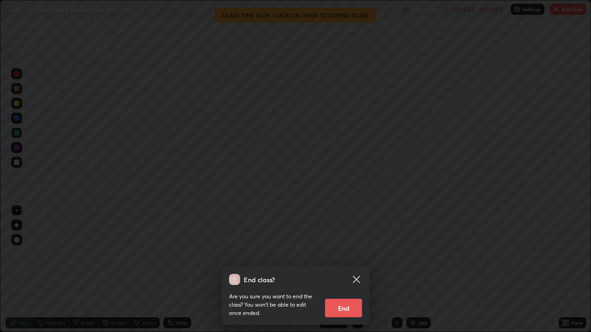
click at [354, 270] on button "End" at bounding box center [343, 308] width 37 height 18
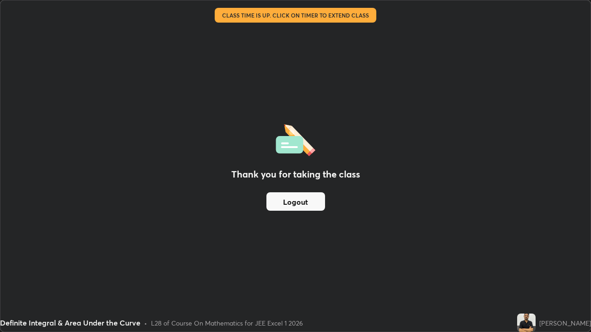
click at [313, 209] on button "Logout" at bounding box center [295, 202] width 59 height 18
click at [314, 203] on button "Logout" at bounding box center [295, 202] width 59 height 18
click at [315, 200] on button "Logout" at bounding box center [295, 202] width 59 height 18
